Goal: Task Accomplishment & Management: Manage account settings

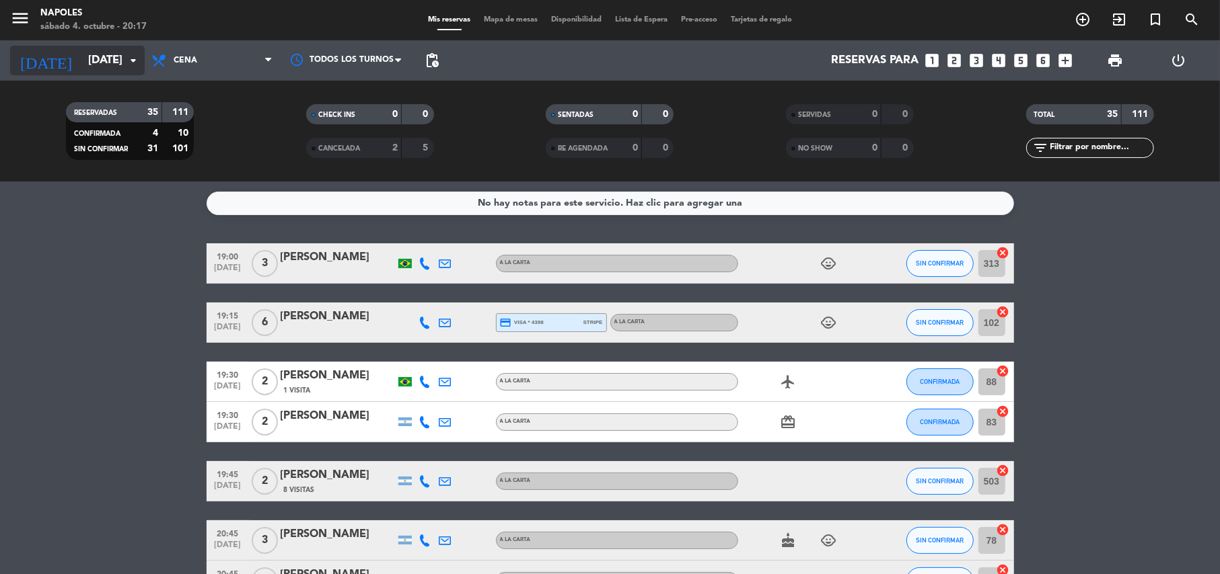
click at [118, 62] on input "[DATE]" at bounding box center [153, 61] width 145 height 26
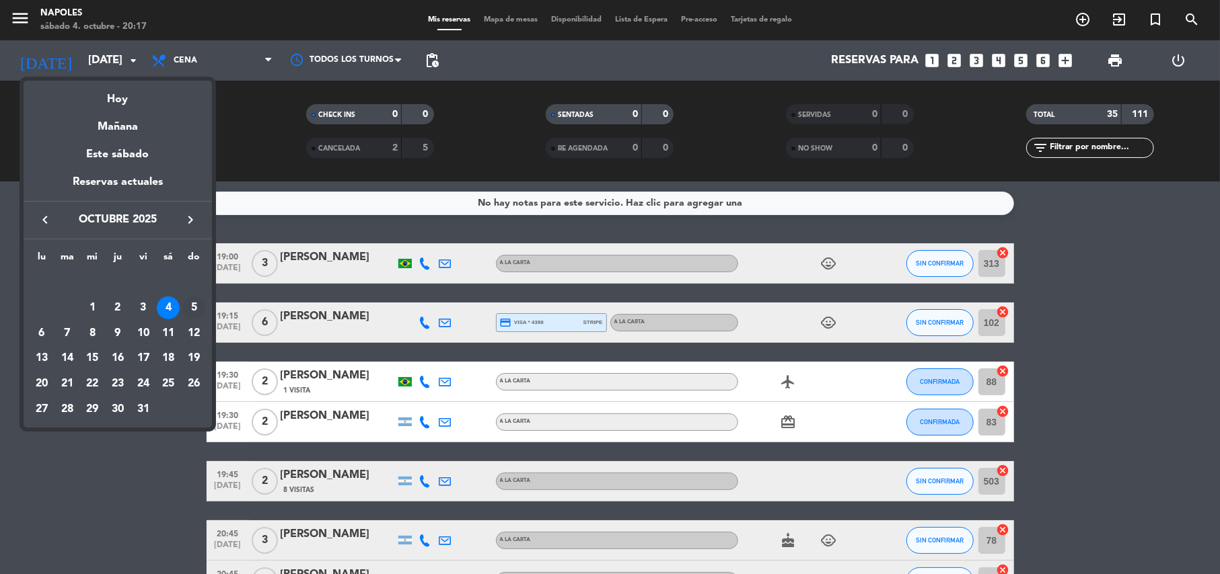
click at [190, 305] on div "5" at bounding box center [193, 308] width 23 height 23
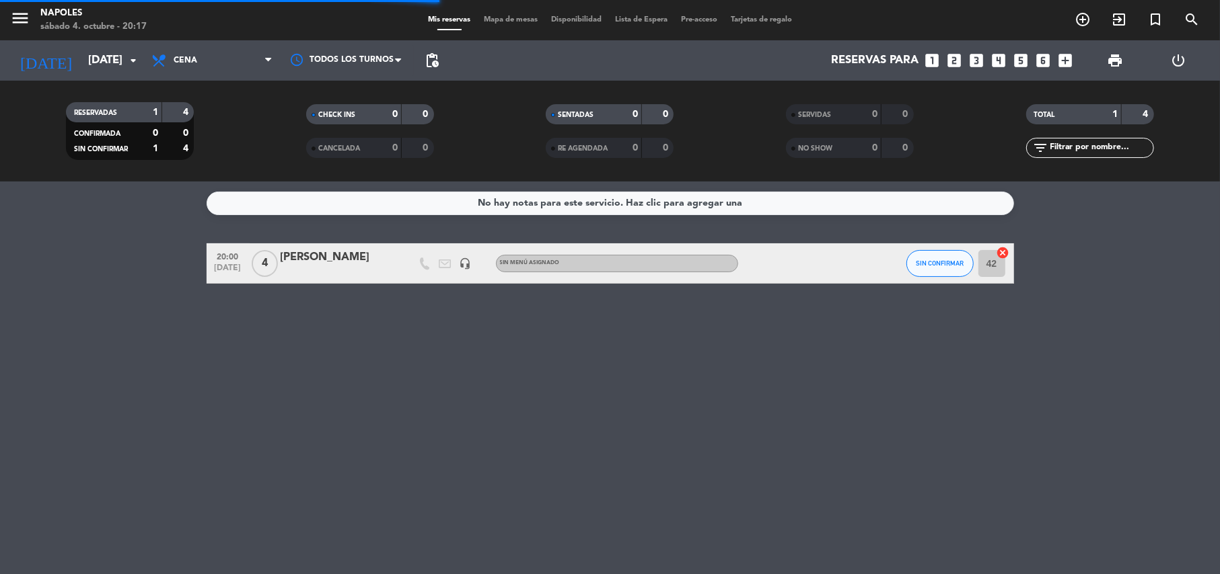
click at [213, 71] on span "Cena" at bounding box center [212, 61] width 135 height 30
click at [197, 182] on ng-component "menu Napoles [DATE] 4. octubre - 20:17 Mis reservas Mapa de mesas Disponibilida…" at bounding box center [610, 287] width 1220 height 574
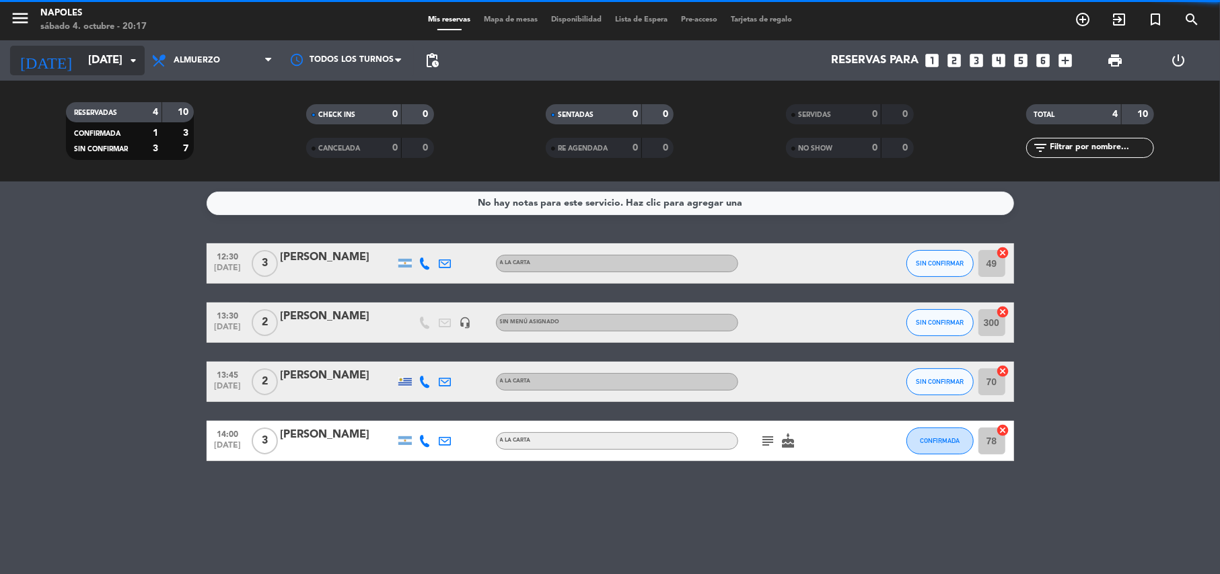
click at [112, 65] on input "[DATE]" at bounding box center [153, 61] width 145 height 26
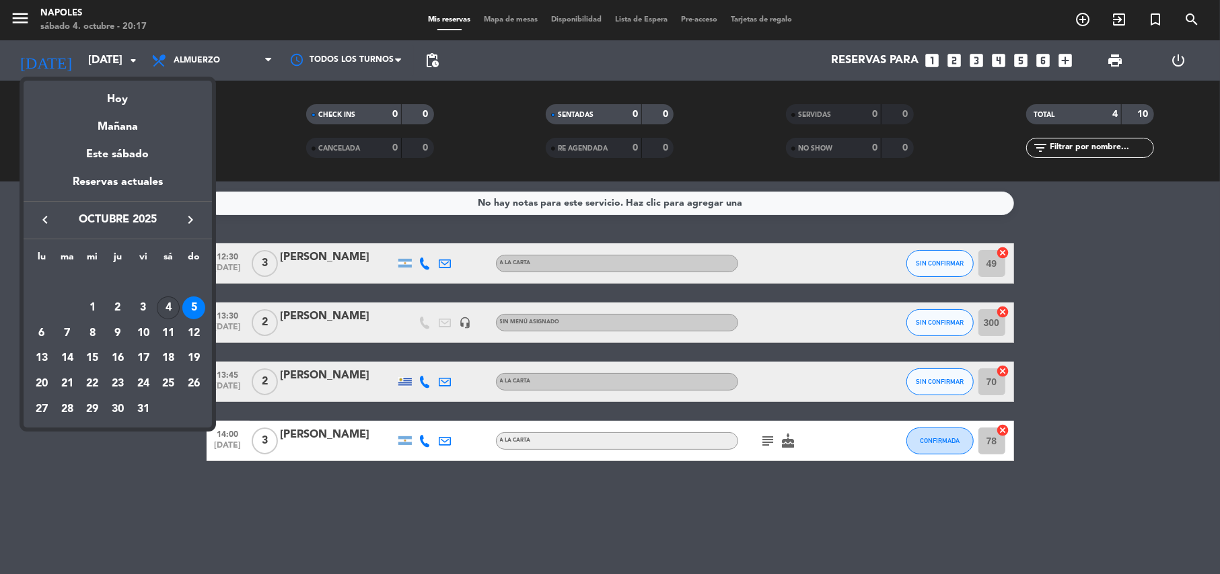
click at [162, 308] on div "4" at bounding box center [168, 308] width 23 height 23
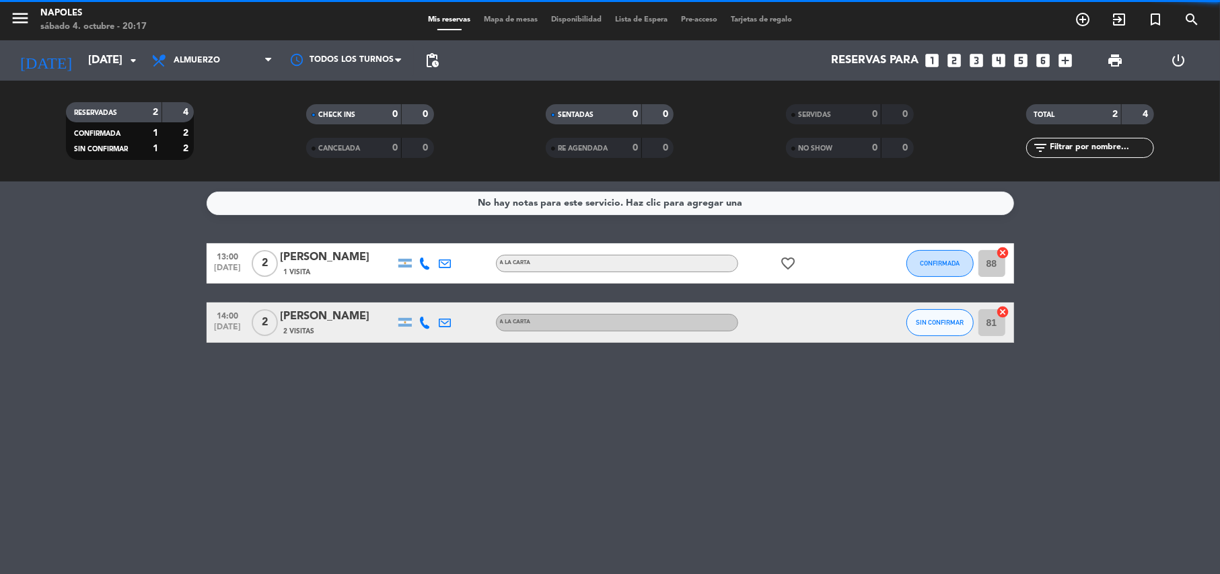
click at [192, 70] on span "Almuerzo" at bounding box center [212, 61] width 135 height 30
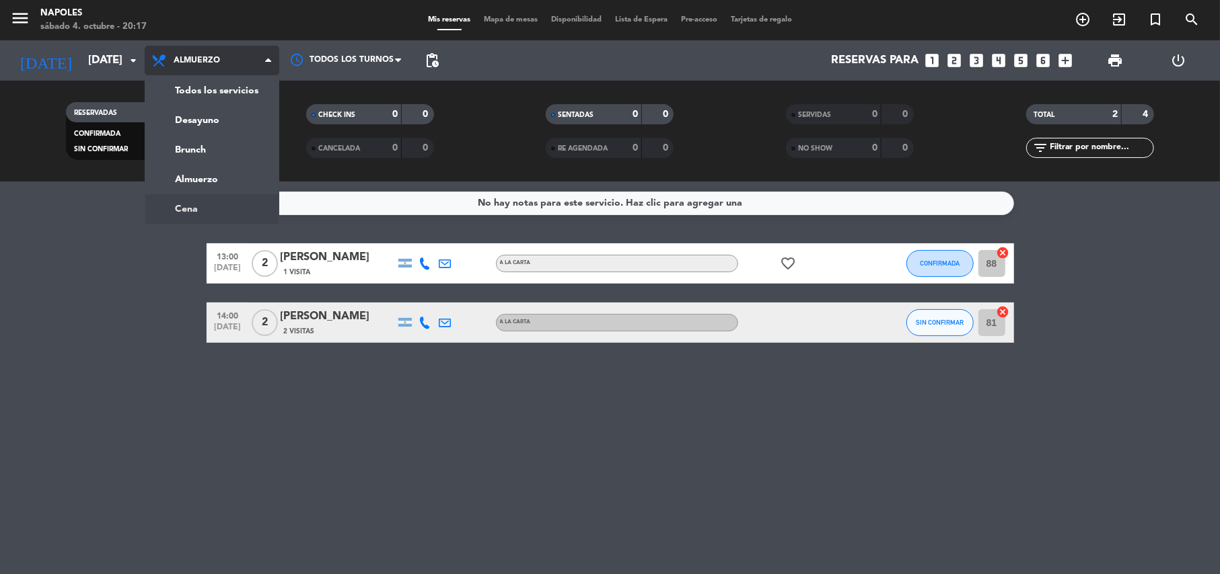
click at [184, 203] on ng-component "menu Napoles [DATE] 4. octubre - 20:17 Mis reservas Mapa de mesas Disponibilida…" at bounding box center [610, 287] width 1220 height 574
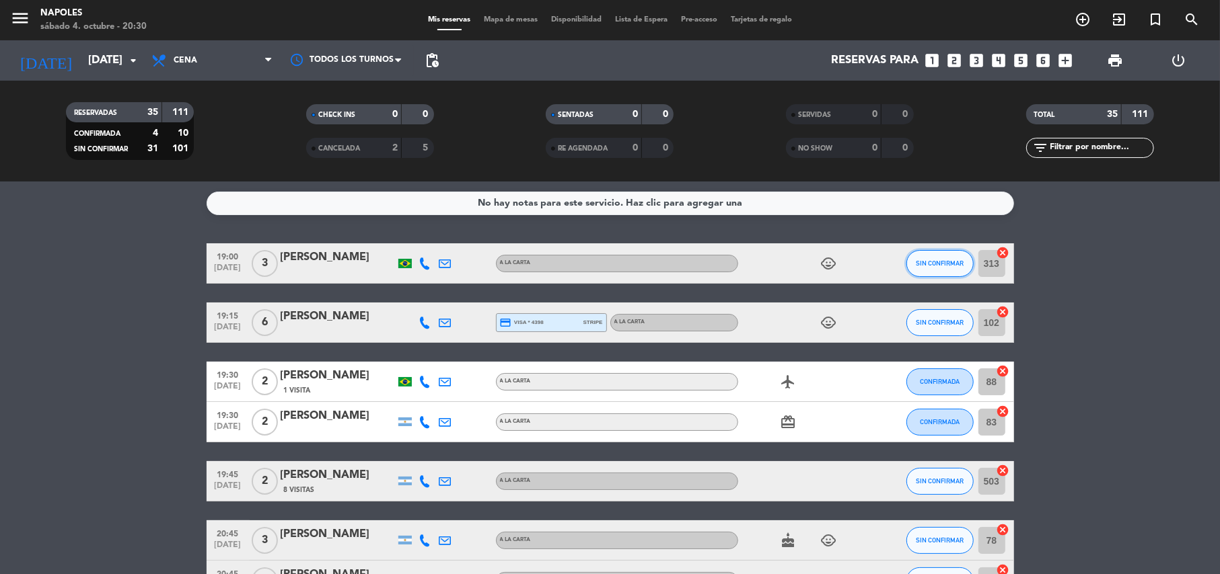
click at [926, 268] on button "SIN CONFIRMAR" at bounding box center [939, 263] width 67 height 27
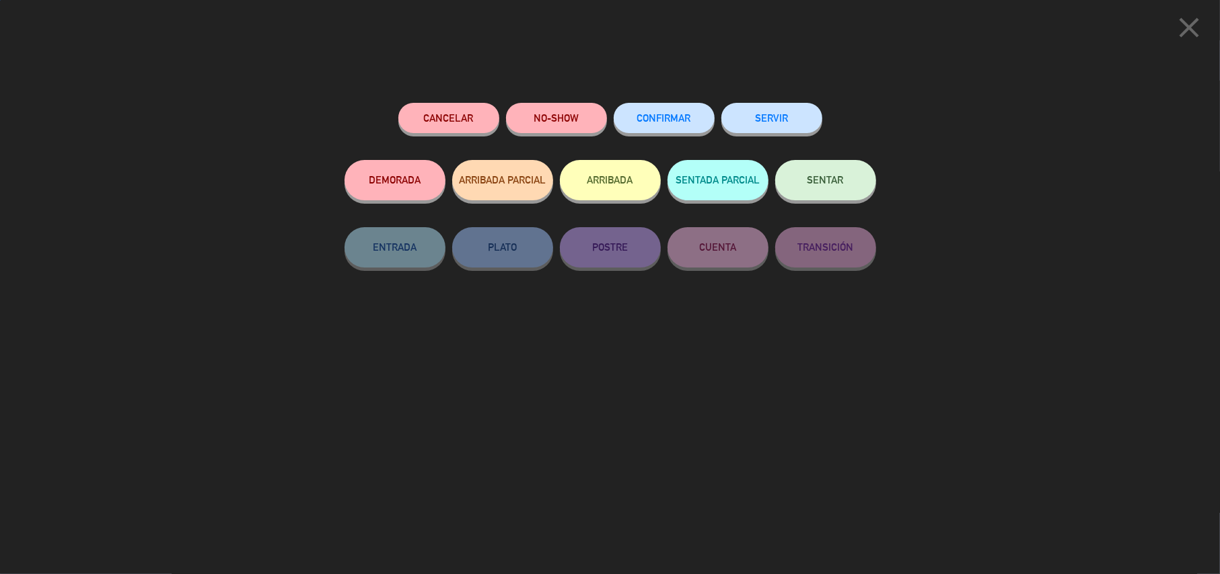
click at [862, 202] on div "SENTAR" at bounding box center [825, 193] width 101 height 67
click at [857, 200] on div "SENTAR" at bounding box center [825, 193] width 101 height 67
click at [850, 186] on button "SENTAR" at bounding box center [825, 180] width 101 height 40
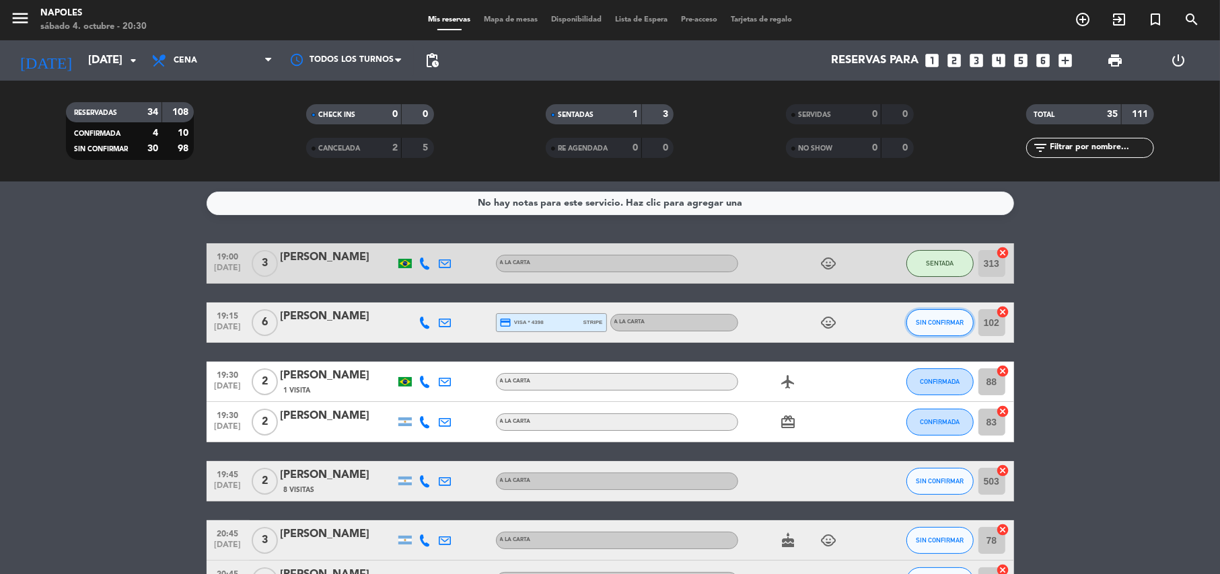
click at [927, 324] on span "SIN CONFIRMAR" at bounding box center [940, 322] width 48 height 7
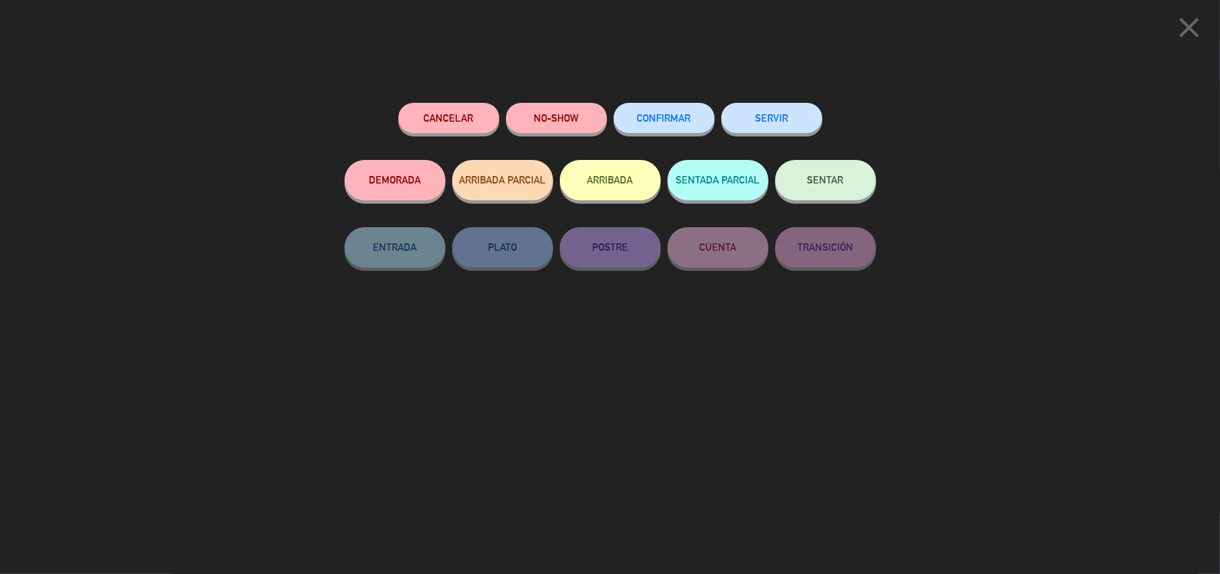
click at [837, 178] on span "SENTAR" at bounding box center [825, 179] width 36 height 11
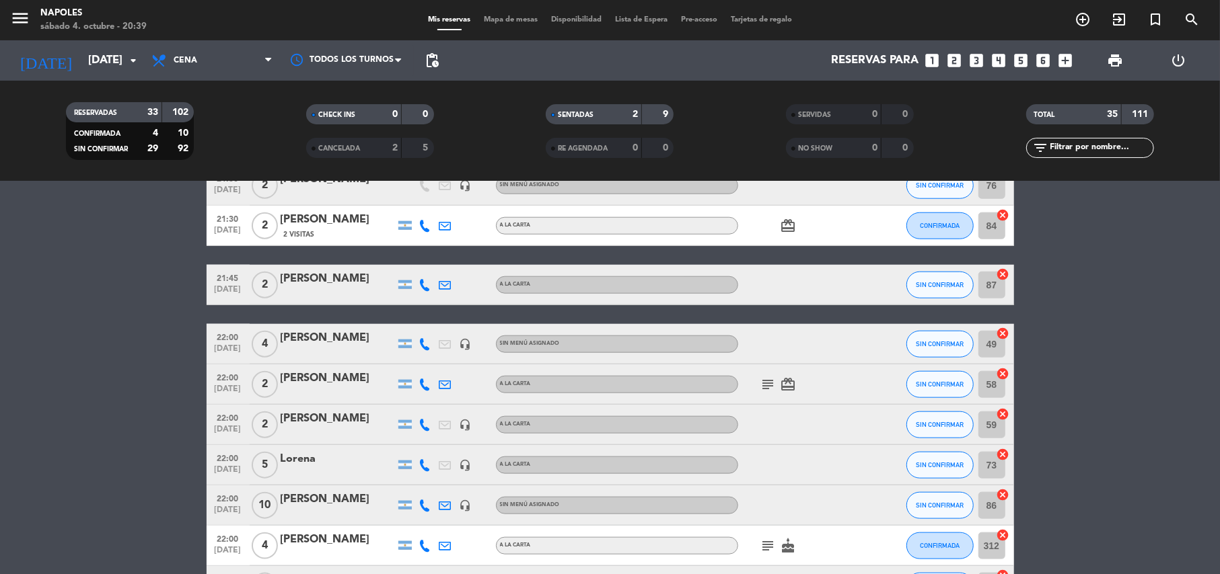
scroll to position [978, 0]
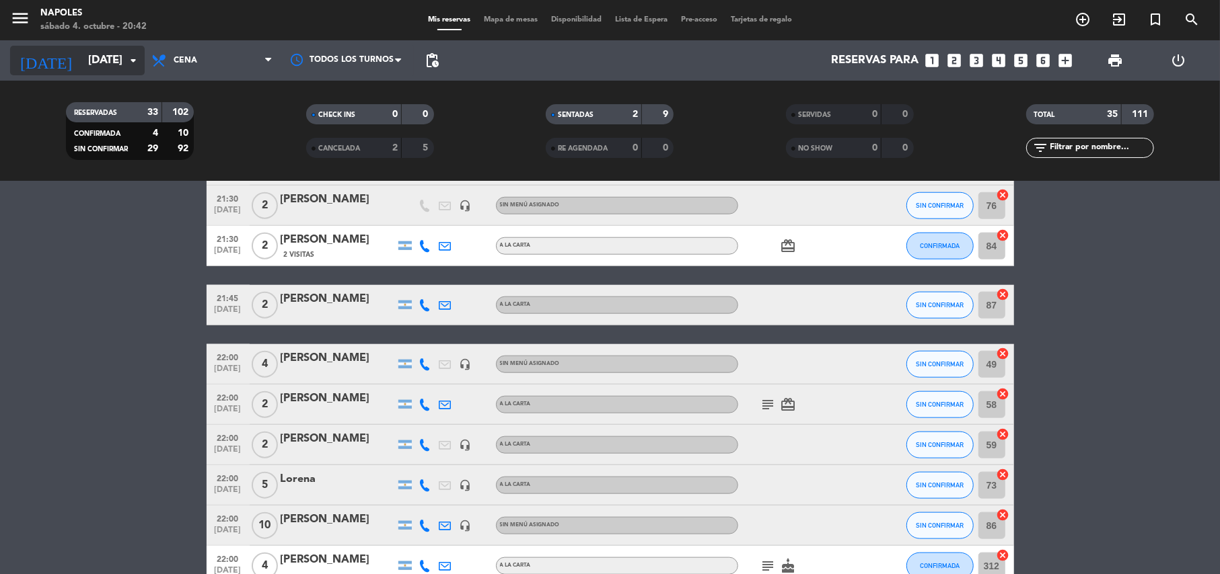
click at [126, 54] on icon "arrow_drop_down" at bounding box center [133, 60] width 16 height 16
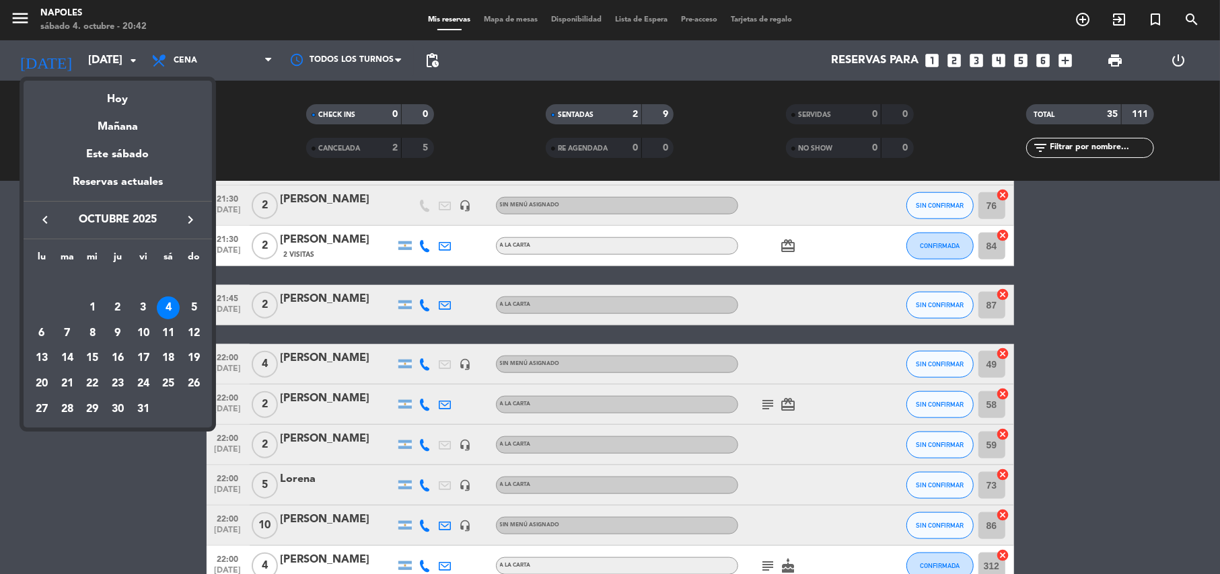
click at [198, 305] on div "5" at bounding box center [193, 308] width 23 height 23
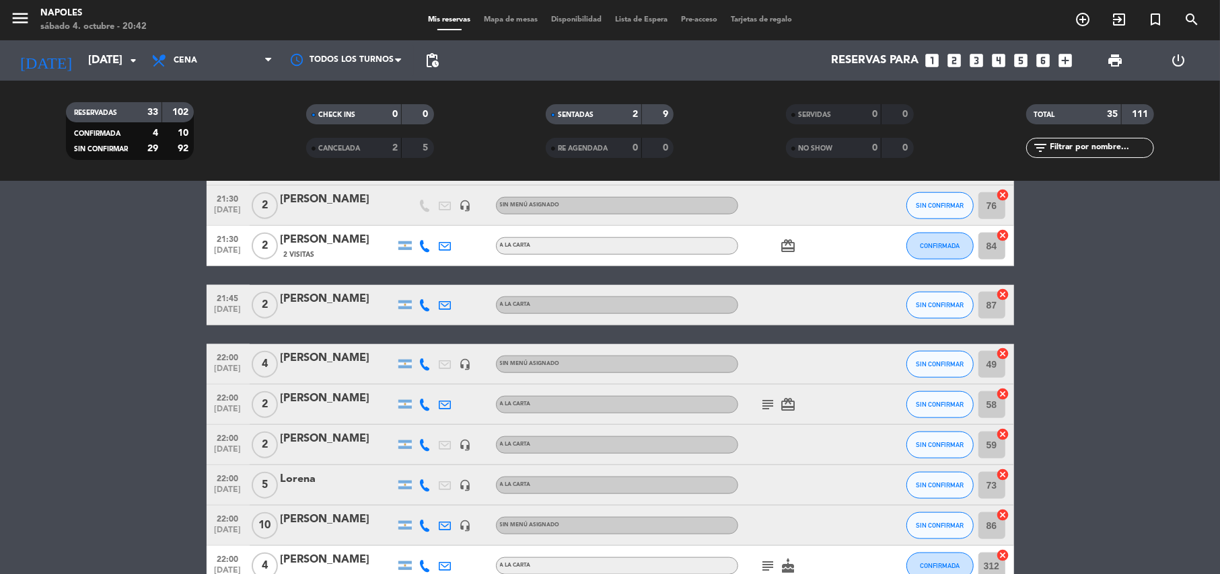
type input "[DATE]"
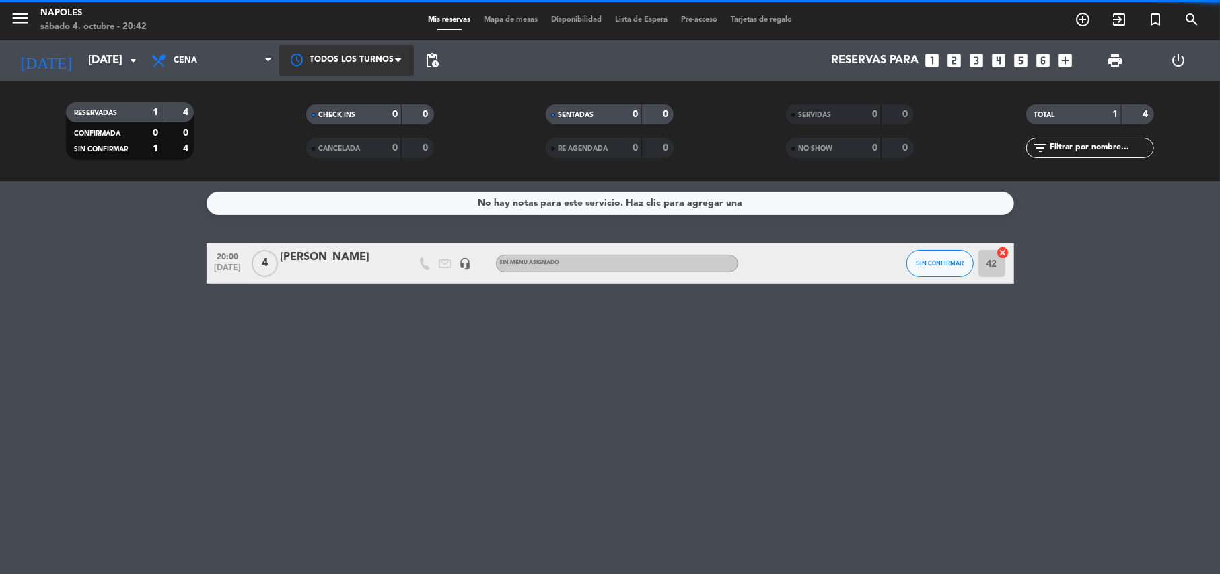
scroll to position [0, 0]
